Goal: Task Accomplishment & Management: Complete application form

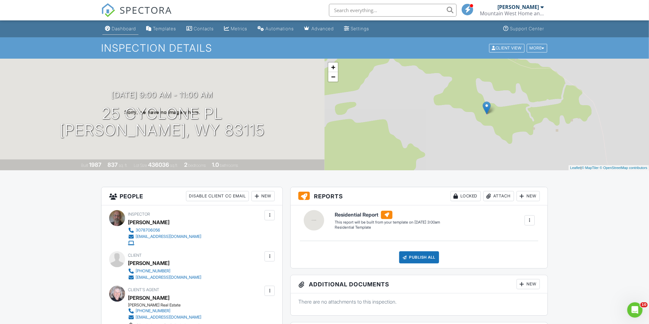
click at [127, 30] on div "Dashboard" at bounding box center [124, 28] width 24 height 5
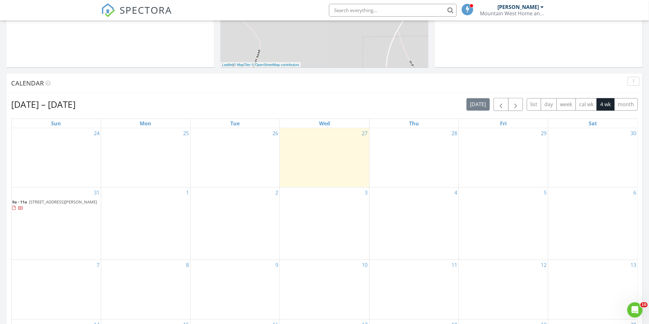
scroll to position [230, 0]
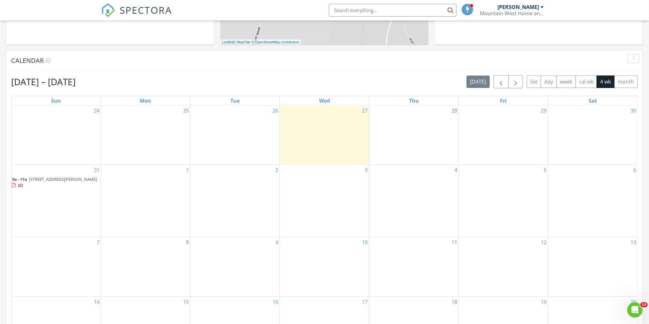
click at [30, 194] on div "31 9a - 11a [STREET_ADDRESS][PERSON_NAME]" at bounding box center [55, 201] width 89 height 72
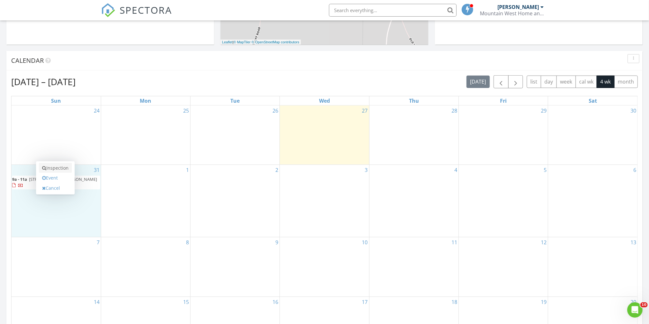
click at [59, 167] on link "Inspection" at bounding box center [55, 168] width 33 height 10
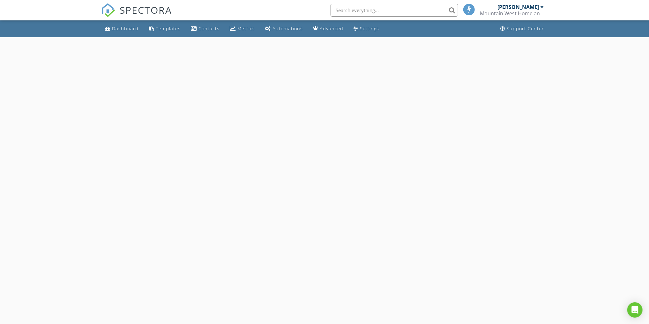
select select "7"
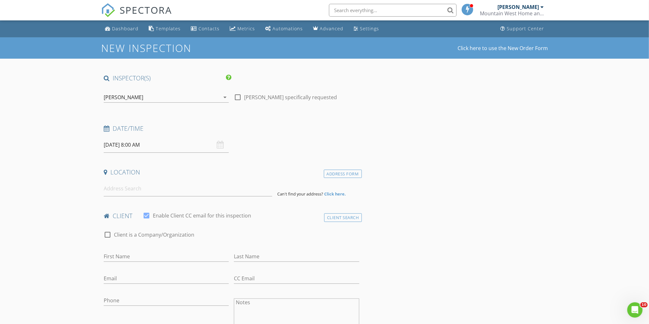
click at [136, 146] on input "08/31/2025 8:00 AM" at bounding box center [166, 145] width 125 height 16
type input "09"
type input "08/31/2025 9:00 AM"
click at [139, 249] on span at bounding box center [140, 250] width 4 height 6
type input "10"
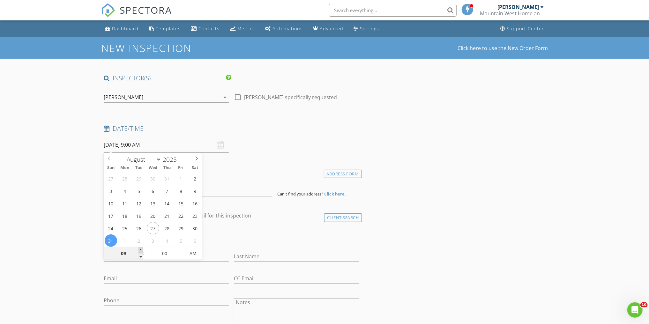
type input "08/31/2025 10:00 AM"
click at [139, 250] on span at bounding box center [140, 250] width 4 height 6
type input "11"
type input "08/31/2025 11:00 AM"
click at [139, 250] on span at bounding box center [140, 250] width 4 height 6
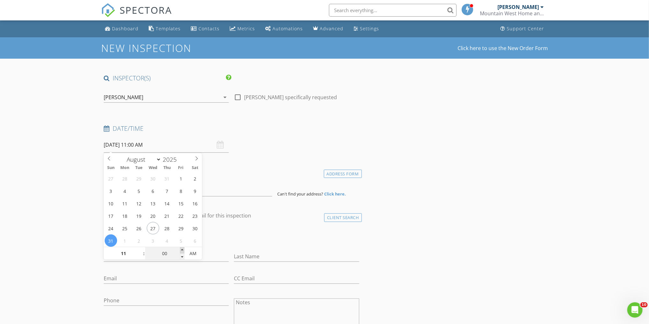
type input "05"
type input "08/31/2025 11:05 AM"
click at [182, 249] on span at bounding box center [182, 250] width 4 height 6
type input "10"
type input "08/31/2025 11:10 AM"
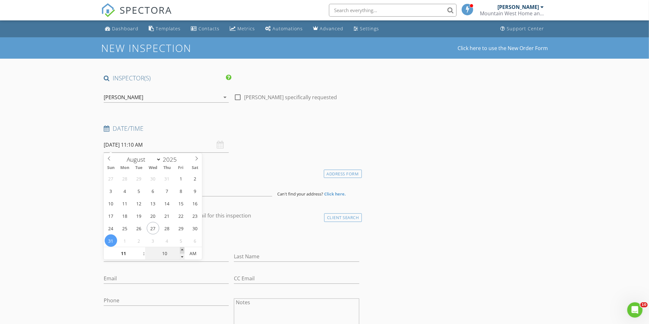
click at [182, 249] on span at bounding box center [182, 250] width 4 height 6
type input "15"
type input "08/31/2025 11:15 AM"
click at [182, 249] on span at bounding box center [182, 250] width 4 height 6
type input "20"
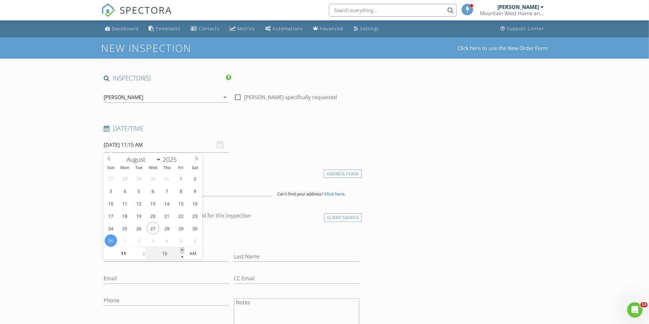
type input "08/31/2025 11:20 AM"
click at [182, 249] on span at bounding box center [182, 250] width 4 height 6
type input "25"
type input "08/31/2025 11:25 AM"
click at [182, 249] on span at bounding box center [182, 250] width 4 height 6
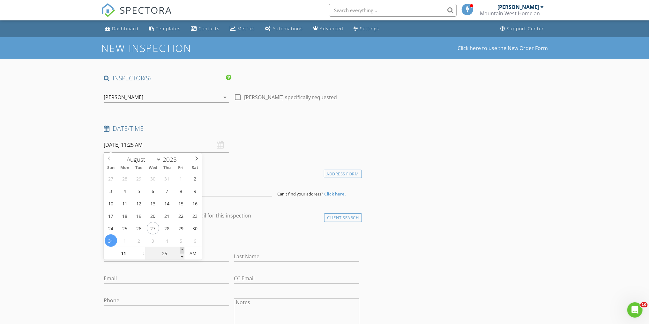
type input "30"
type input "08/31/2025 11:30 AM"
click at [182, 249] on span at bounding box center [182, 250] width 4 height 6
click at [272, 233] on div "check_box_outline_blank Client is a Company/Organization" at bounding box center [231, 238] width 255 height 17
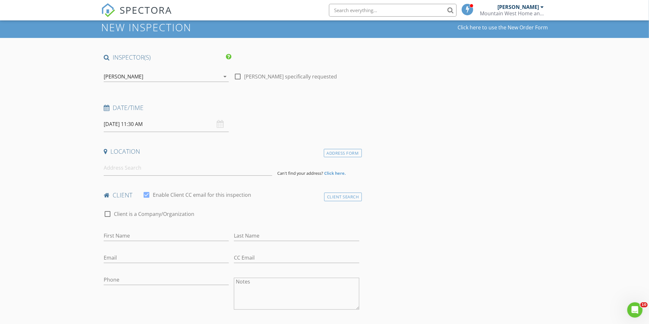
scroll to position [26, 0]
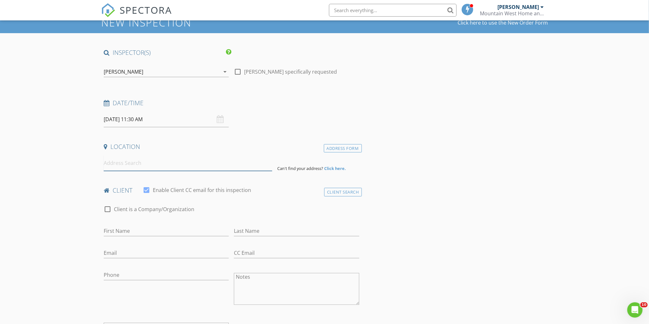
click at [167, 161] on input at bounding box center [188, 163] width 168 height 16
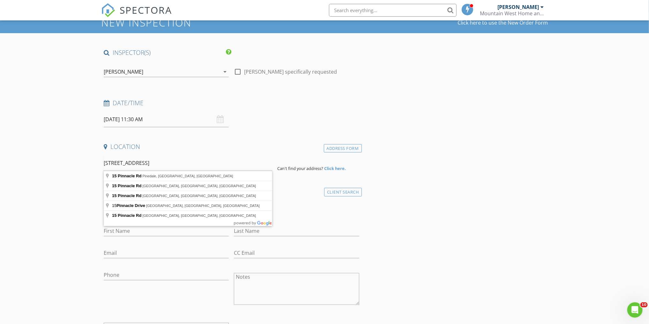
click at [174, 162] on input "15 Pinnacle rd" at bounding box center [188, 163] width 168 height 16
type input "15 Pinnacle Rd, Pinedale, WY, USA"
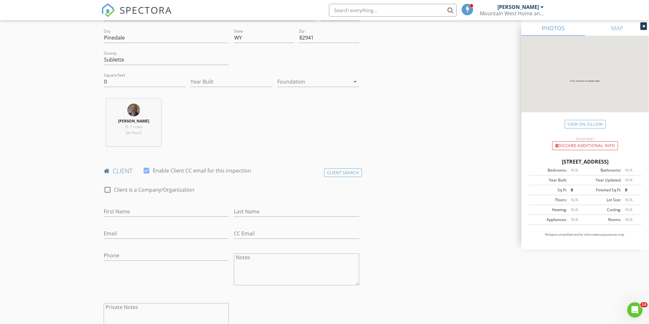
scroll to position [179, 0]
click at [126, 206] on input "First Name" at bounding box center [166, 208] width 125 height 11
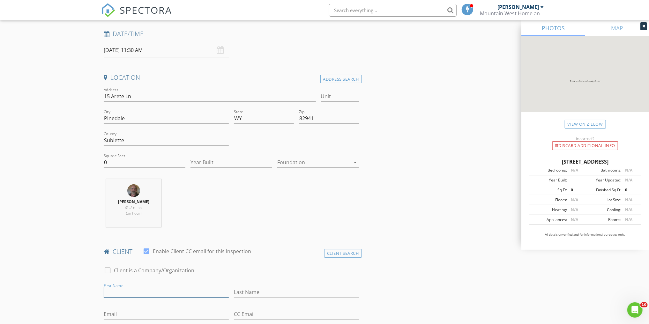
scroll to position [77, 0]
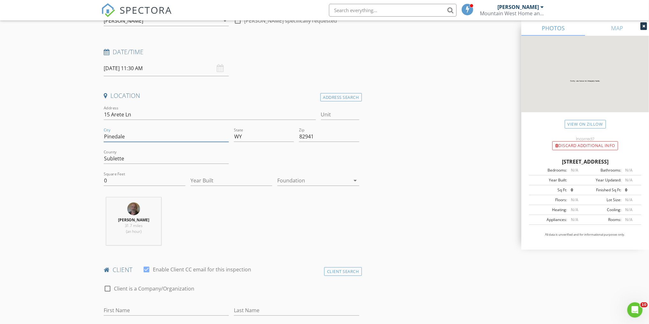
drag, startPoint x: 129, startPoint y: 137, endPoint x: 70, endPoint y: 136, distance: 59.0
type input "[PERSON_NAME]"
drag, startPoint x: 124, startPoint y: 113, endPoint x: 111, endPoint y: 117, distance: 13.3
click at [111, 117] on input "15 Arete Ln" at bounding box center [210, 114] width 212 height 11
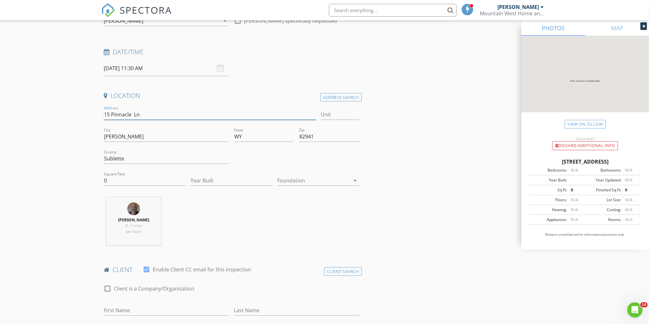
type input "15 Pinnacle Ln"
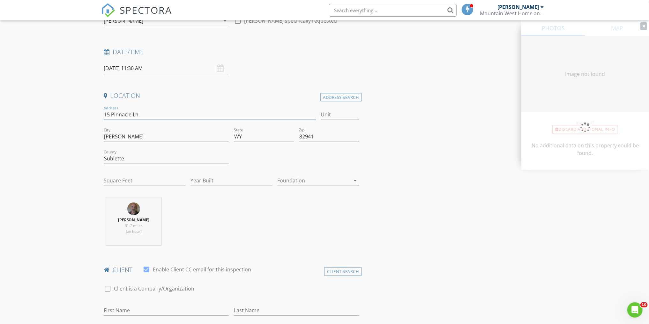
type input "3192"
type input "1982"
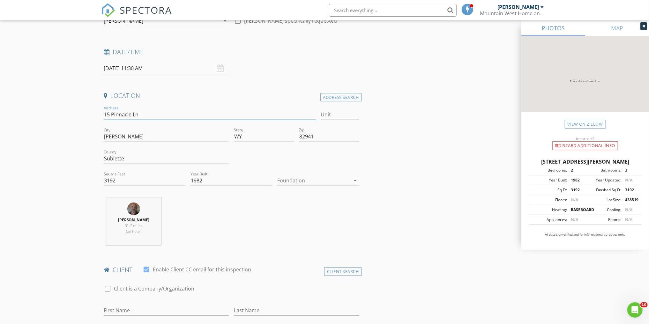
type input "15 Pinnacle Ln"
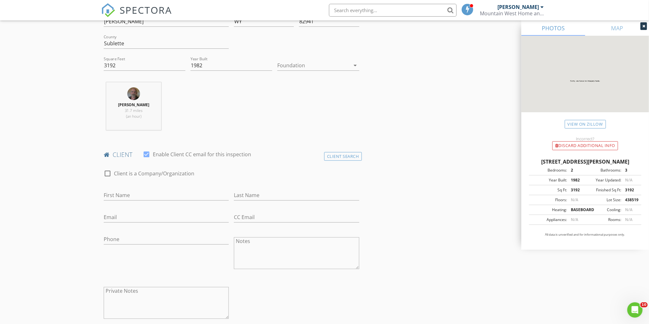
scroll to position [204, 0]
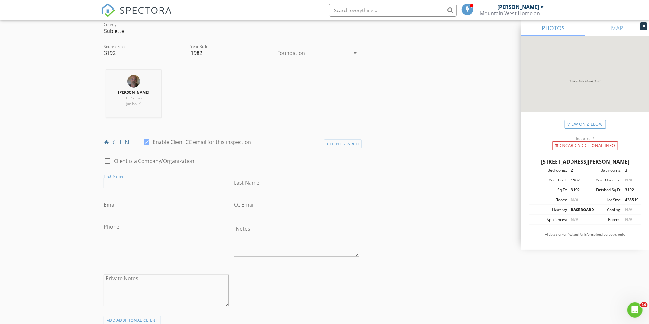
click at [140, 184] on input "First Name" at bounding box center [166, 183] width 125 height 11
type input "E"
type input "Roderick & Kara"
type input "Brown"
type input "circlejfarm@gmail.com"
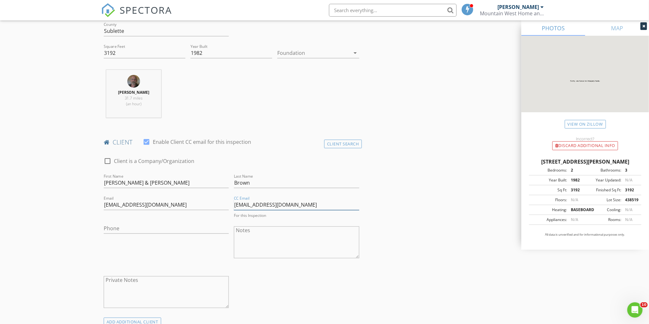
type input "rodb1020@gmail.com"
click at [161, 229] on input "Phone" at bounding box center [166, 228] width 125 height 11
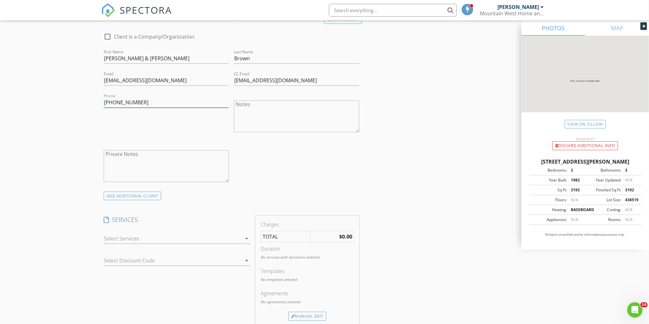
scroll to position [332, 0]
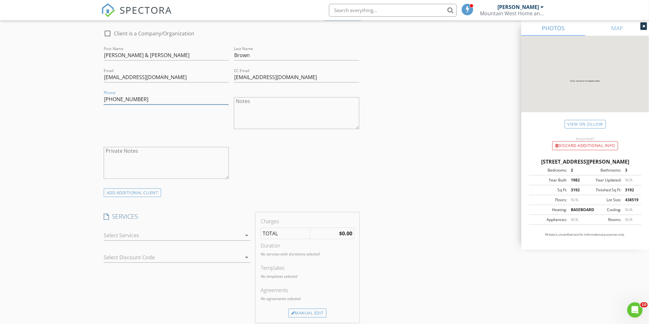
type input "940-577-7300"
click at [137, 236] on div at bounding box center [173, 235] width 138 height 10
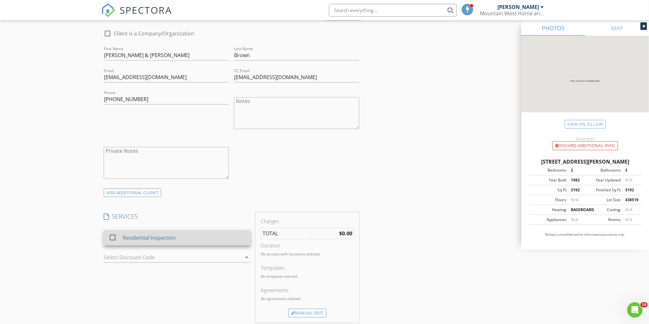
click at [133, 235] on div "Residential Inspection" at bounding box center [149, 238] width 53 height 8
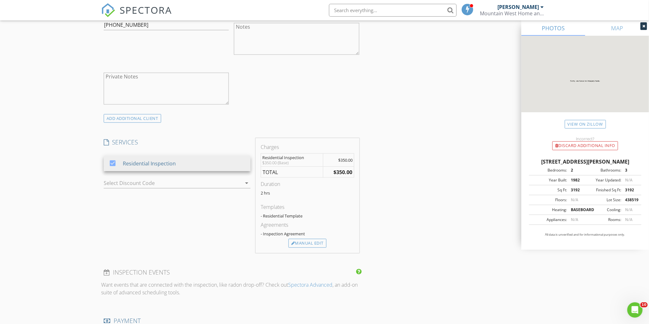
scroll to position [408, 0]
click at [305, 238] on div "Manual Edit" at bounding box center [307, 241] width 38 height 9
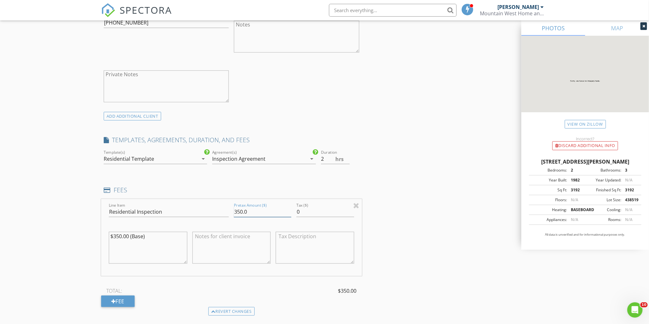
drag, startPoint x: 237, startPoint y: 212, endPoint x: 230, endPoint y: 214, distance: 7.2
click at [230, 214] on div "Line Item Residential Inspection Pretax Amount ($) 350.0 Tax ($) 0 $350.00 (Bas…" at bounding box center [231, 237] width 261 height 77
drag, startPoint x: 240, startPoint y: 210, endPoint x: 219, endPoint y: 210, distance: 20.4
click at [219, 210] on div "Line Item Residential Inspection Pretax Amount ($) 350.0 Tax ($) 0 $350.00 (Bas…" at bounding box center [231, 237] width 261 height 77
type input "400.0"
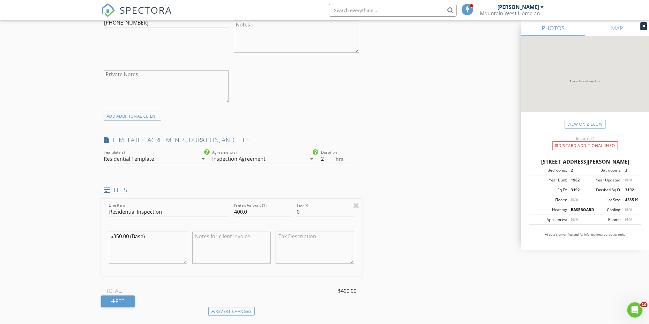
drag, startPoint x: 118, startPoint y: 235, endPoint x: 106, endPoint y: 235, distance: 11.5
click at [106, 235] on div "$350.00 (Base)" at bounding box center [148, 249] width 84 height 50
click at [107, 235] on div "$350.00 (Base)" at bounding box center [148, 249] width 84 height 50
drag, startPoint x: 118, startPoint y: 235, endPoint x: 113, endPoint y: 236, distance: 5.2
click at [113, 236] on textarea "$350.00 (Base)" at bounding box center [148, 248] width 78 height 32
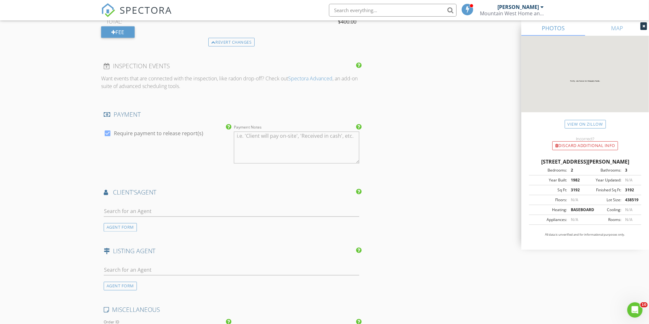
scroll to position [689, 0]
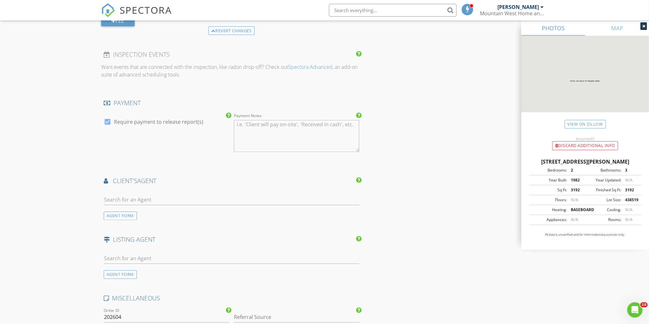
type textarea "$400.00 (Base)"
click at [140, 201] on input "text" at bounding box center [231, 200] width 255 height 11
type input "sara"
click at [163, 217] on div "Allen Agency Real Estate LLC" at bounding box center [159, 217] width 74 height 5
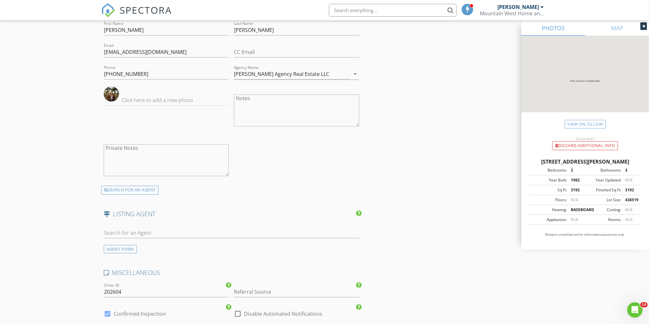
scroll to position [867, 0]
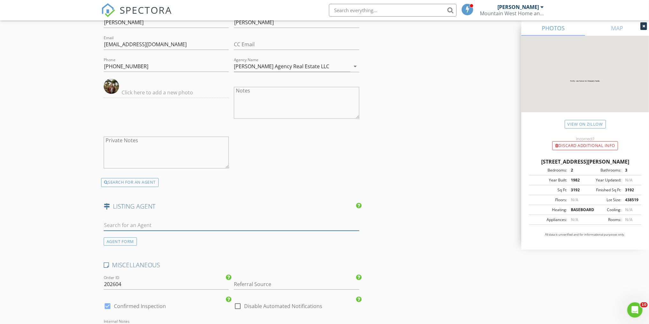
click at [146, 223] on input "text" at bounding box center [231, 225] width 255 height 11
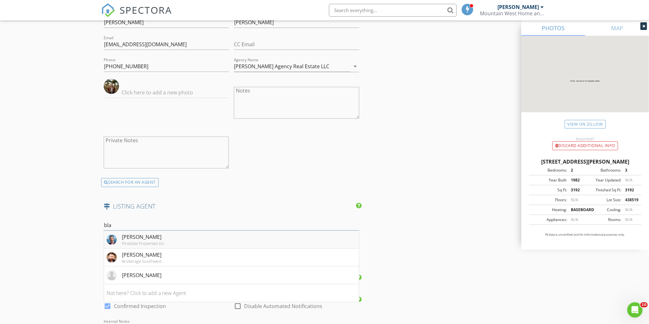
type input "bla"
click at [197, 237] on li "Blake Coble Pinedale Properties Inc" at bounding box center [231, 240] width 255 height 18
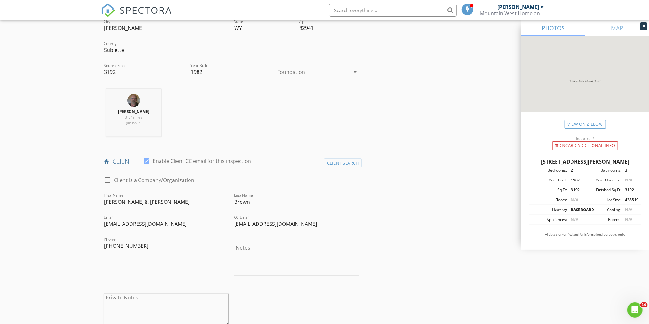
scroll to position [199, 0]
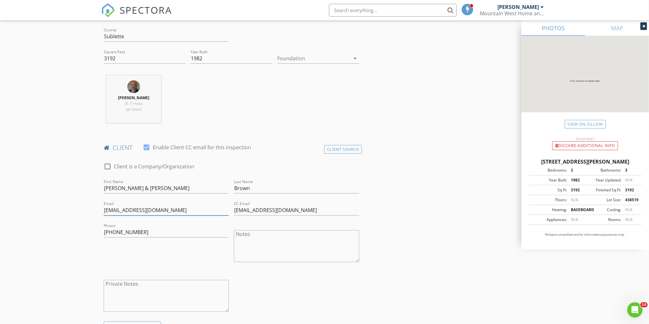
click at [116, 210] on input "circlejfarm@gmail.com" at bounding box center [166, 210] width 125 height 11
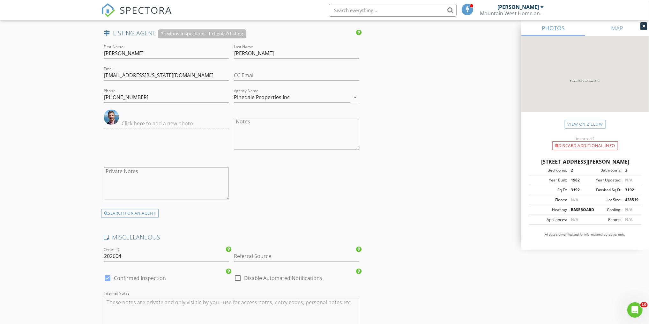
scroll to position [1168, 0]
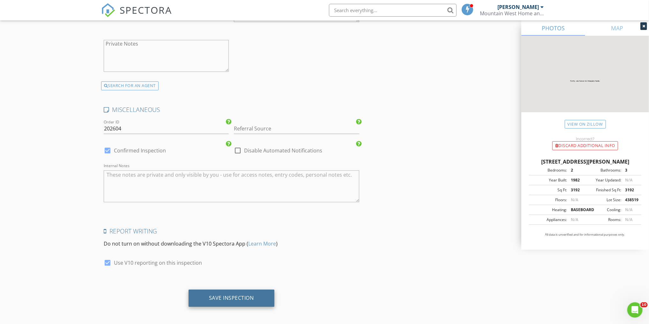
type input "circlecjfarm@gmail.com"
click at [223, 295] on div "Save Inspection" at bounding box center [231, 298] width 45 height 6
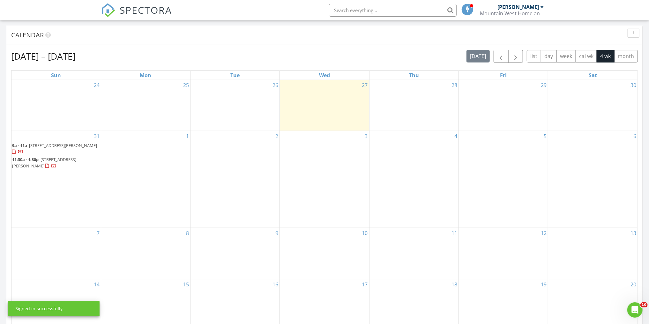
scroll to position [281, 0]
